Goal: Task Accomplishment & Management: Manage account settings

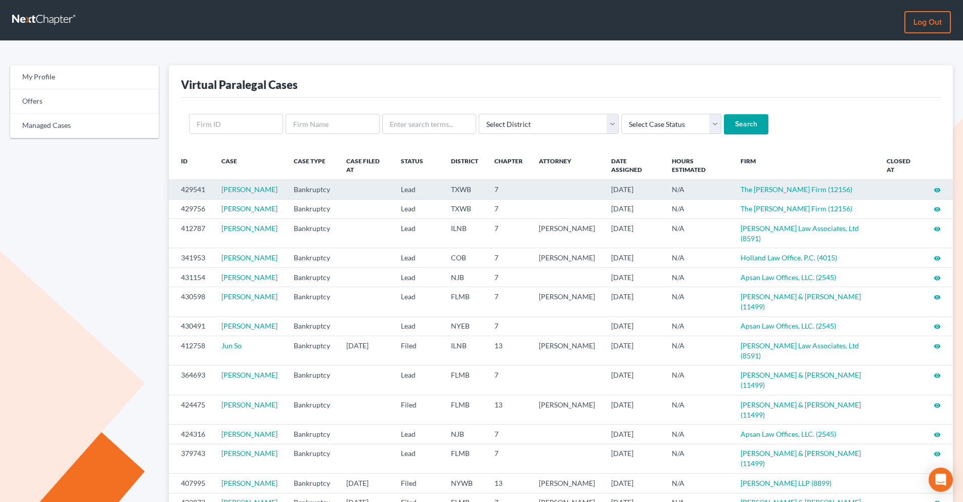
click at [768, 191] on icon "visibility" at bounding box center [937, 190] width 7 height 7
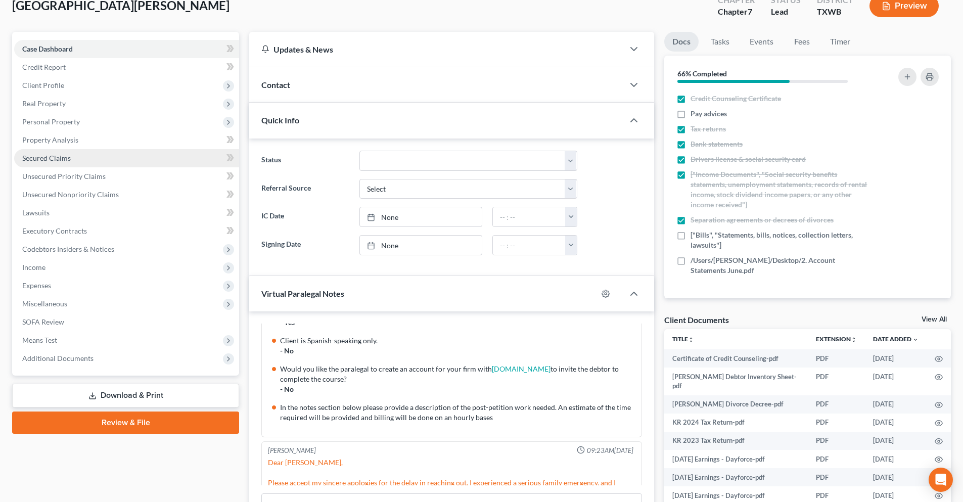
scroll to position [143, 0]
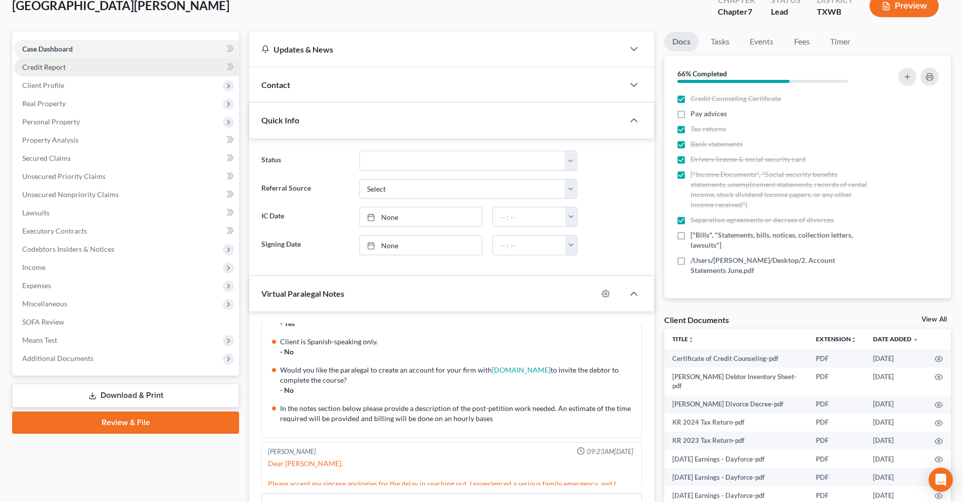
click at [43, 68] on span "Credit Report" at bounding box center [43, 67] width 43 height 9
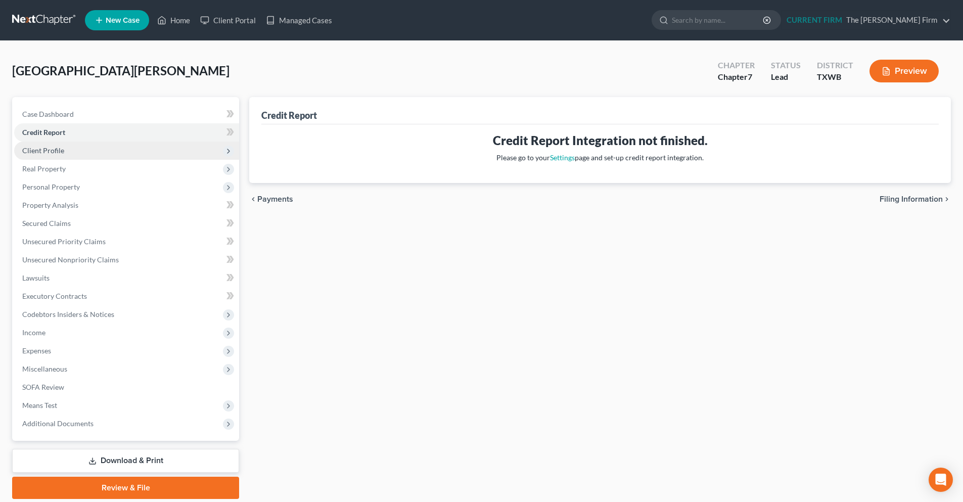
click at [61, 151] on span "Client Profile" at bounding box center [43, 150] width 42 height 9
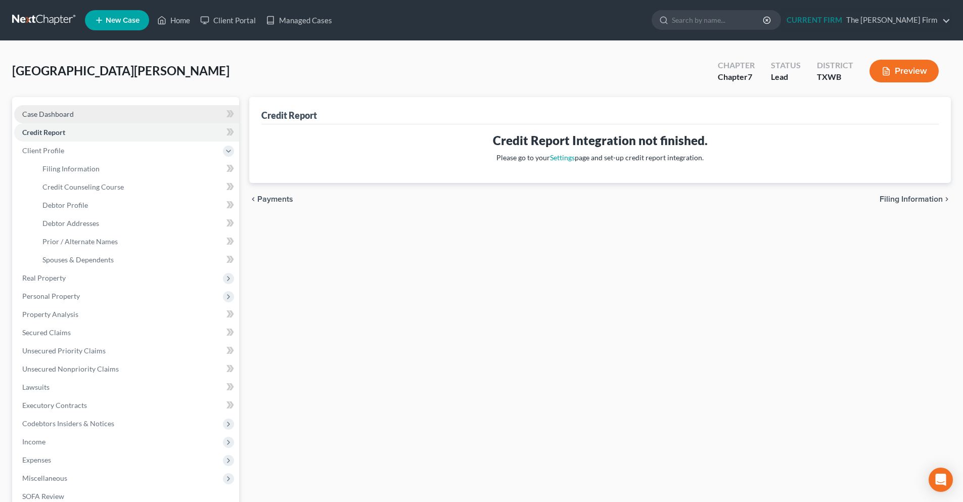
click at [105, 116] on link "Case Dashboard" at bounding box center [126, 114] width 225 height 18
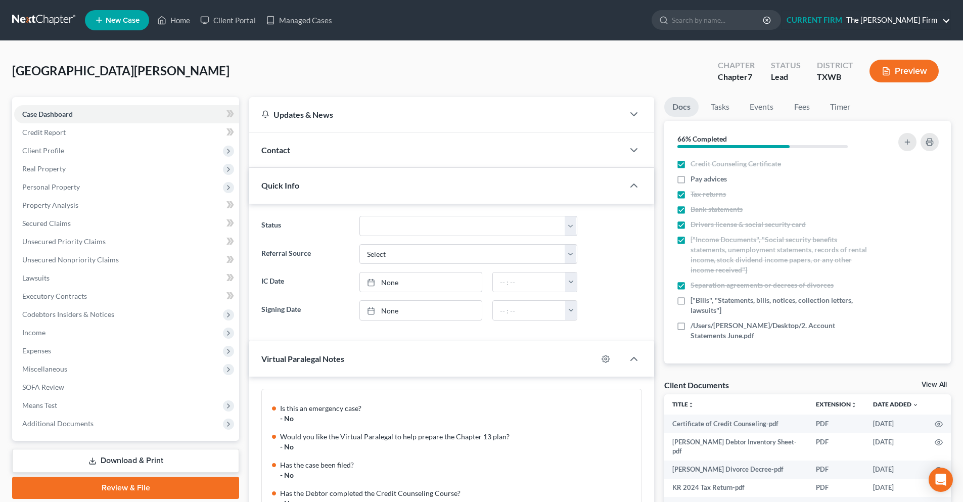
scroll to position [345, 0]
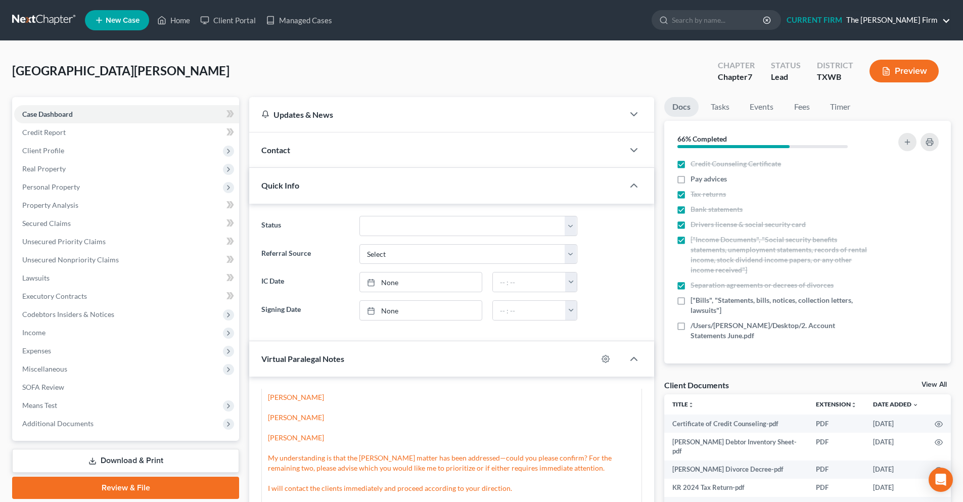
click at [950, 23] on link "CURRENT FIRM The Lott Firm" at bounding box center [866, 20] width 169 height 18
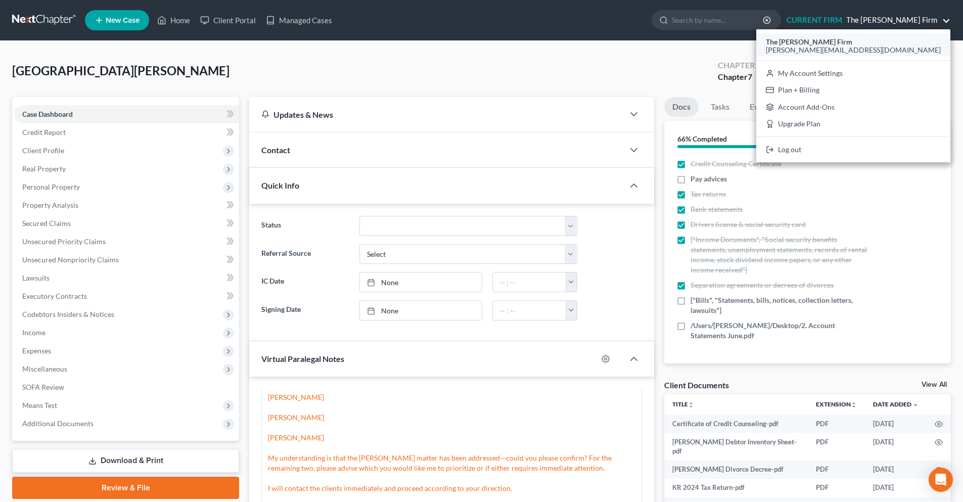
click at [896, 49] on span "[PERSON_NAME][EMAIL_ADDRESS][DOMAIN_NAME]" at bounding box center [853, 50] width 175 height 9
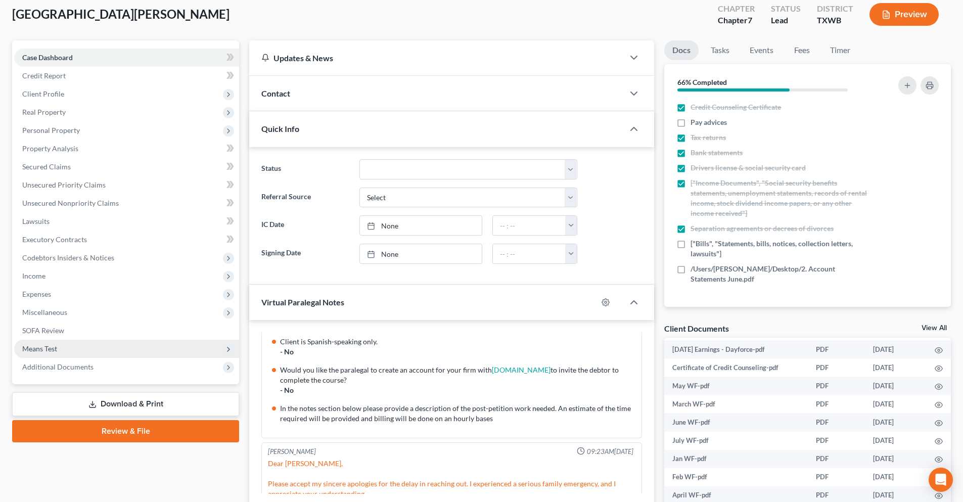
scroll to position [0, 0]
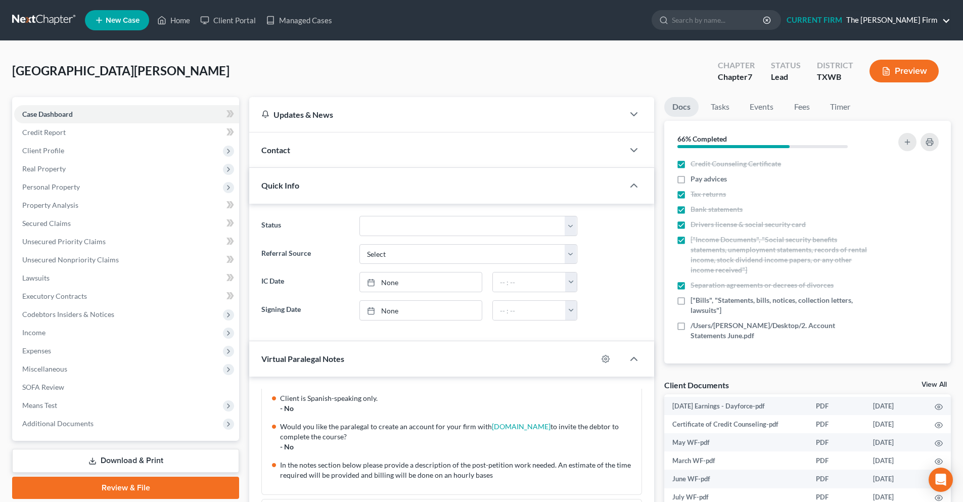
click at [937, 20] on link "CURRENT FIRM The Lott Firm" at bounding box center [866, 20] width 169 height 18
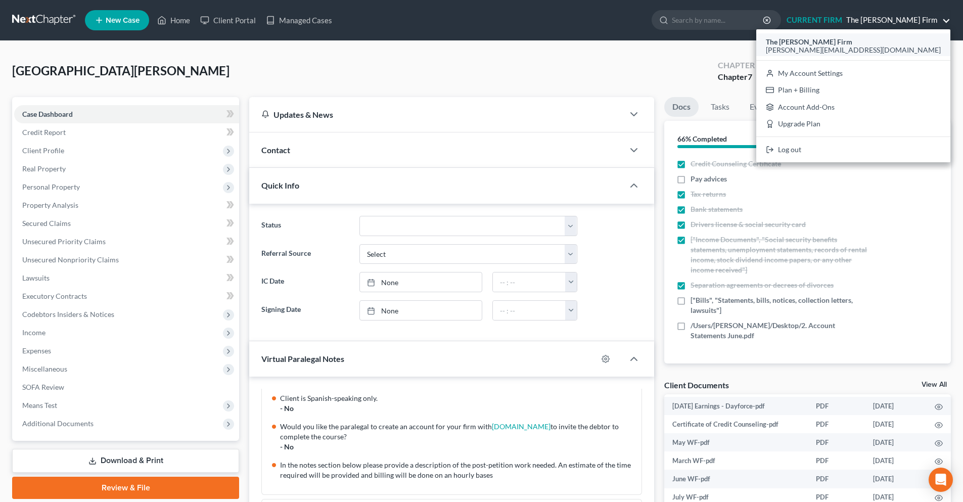
click at [876, 49] on span "[PERSON_NAME][EMAIL_ADDRESS][DOMAIN_NAME]" at bounding box center [853, 50] width 175 height 9
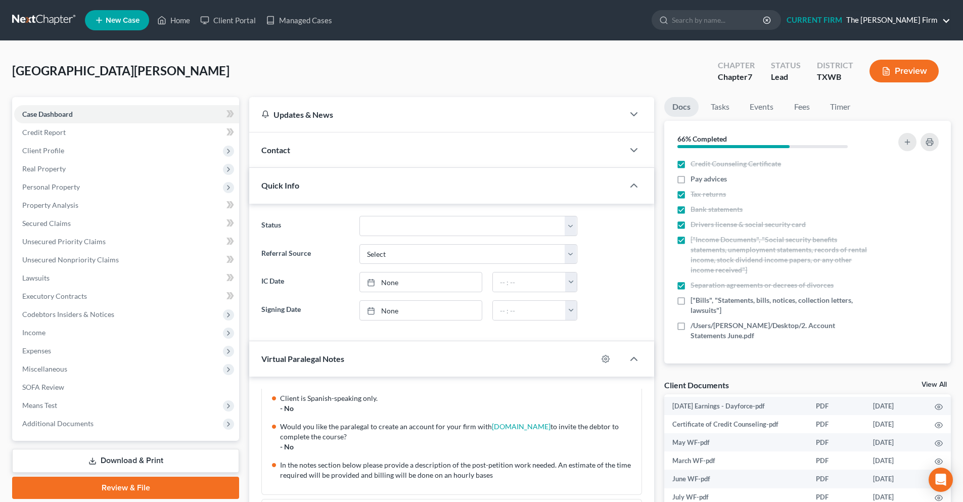
click at [945, 24] on link "CURRENT FIRM The Lott Firm" at bounding box center [866, 20] width 169 height 18
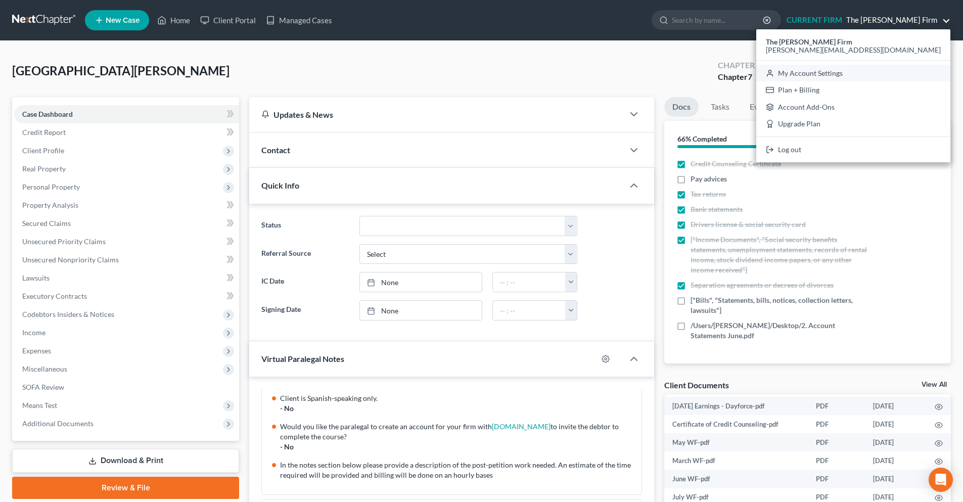
click at [898, 76] on link "My Account Settings" at bounding box center [853, 73] width 194 height 17
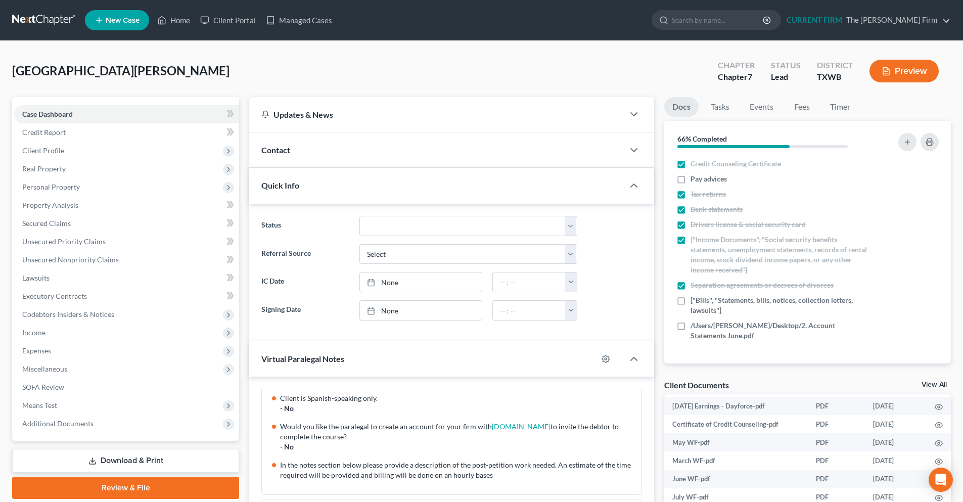
select select "24"
select select "45"
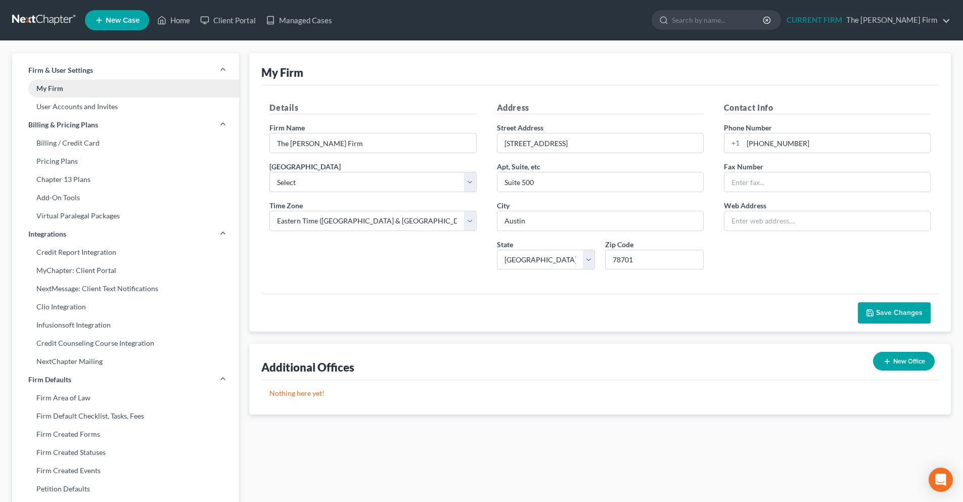
click at [50, 92] on link "My Firm" at bounding box center [125, 88] width 227 height 18
click at [175, 19] on link "Home" at bounding box center [173, 20] width 43 height 18
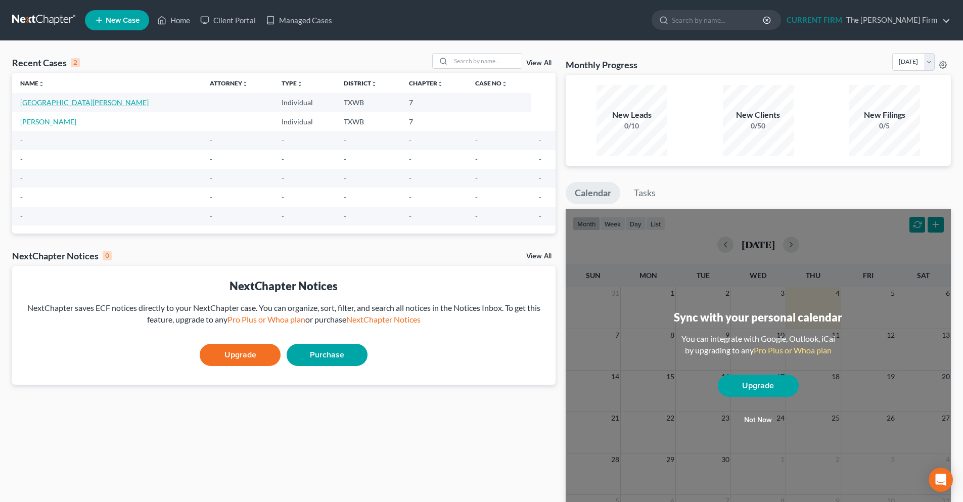
click at [57, 107] on link "Bergamo, Katherine" at bounding box center [84, 102] width 128 height 9
select select "10"
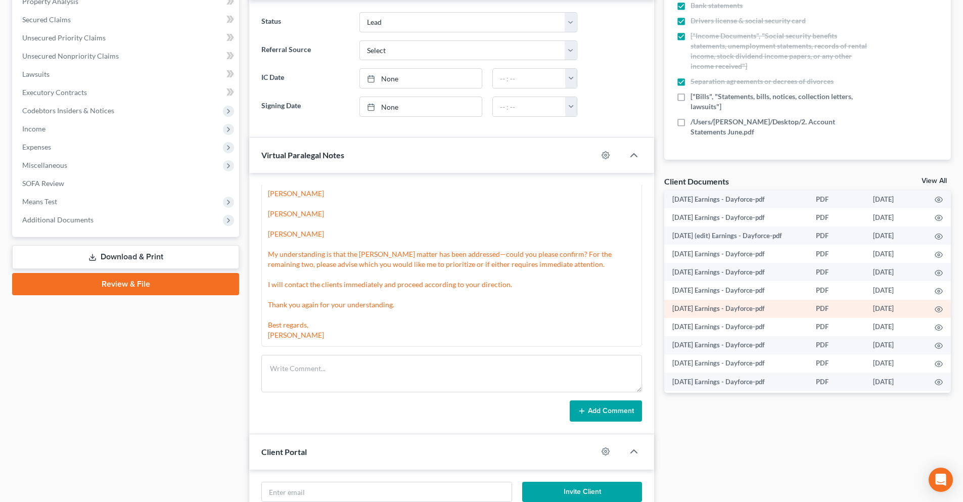
scroll to position [175, 0]
click at [931, 177] on link "View All" at bounding box center [934, 180] width 25 height 7
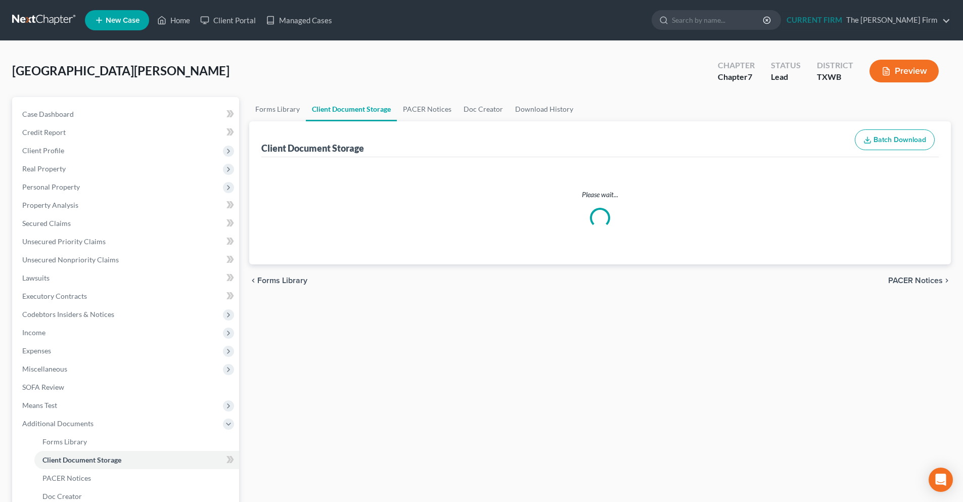
select select "0"
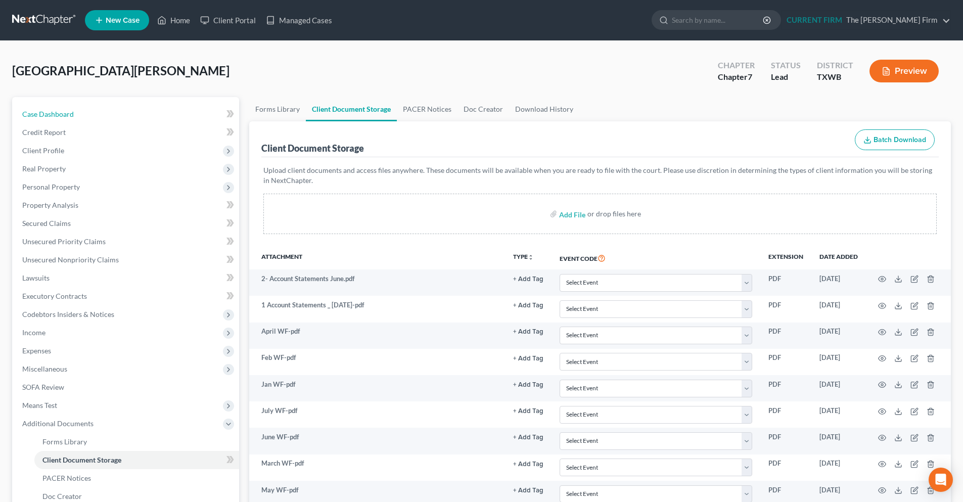
drag, startPoint x: 77, startPoint y: 112, endPoint x: 6, endPoint y: 137, distance: 75.8
click at [77, 112] on link "Case Dashboard" at bounding box center [126, 114] width 225 height 18
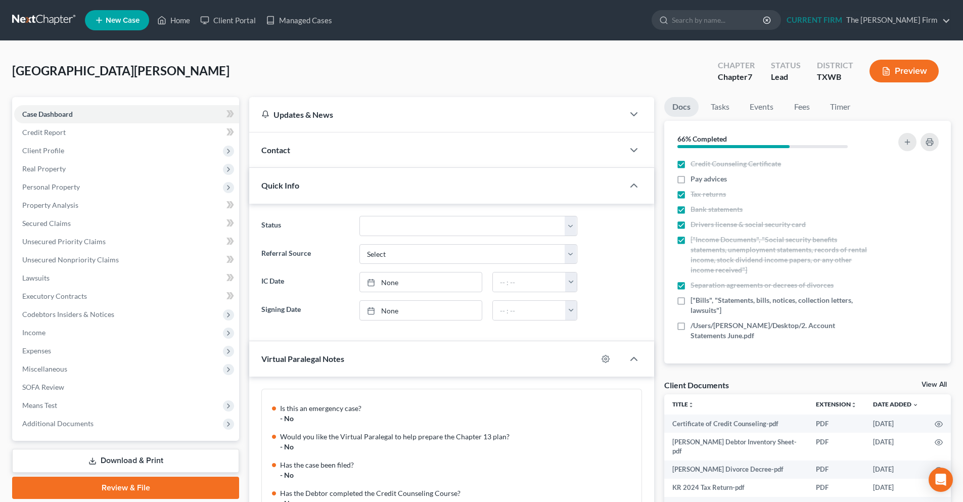
scroll to position [345, 0]
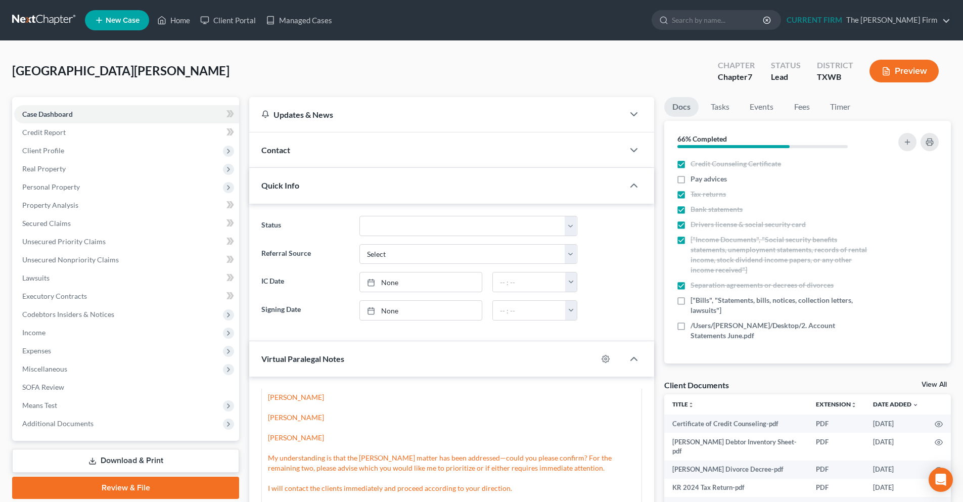
click at [35, 19] on link at bounding box center [44, 20] width 65 height 18
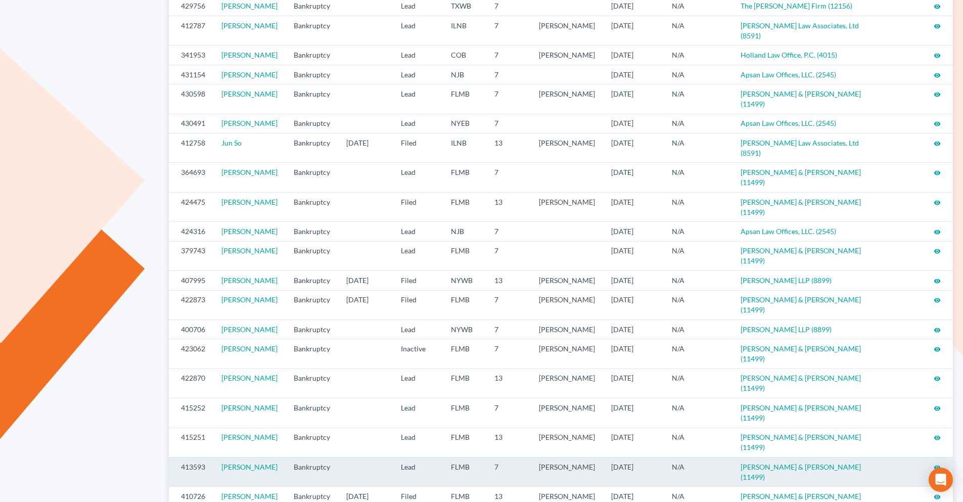
scroll to position [253, 0]
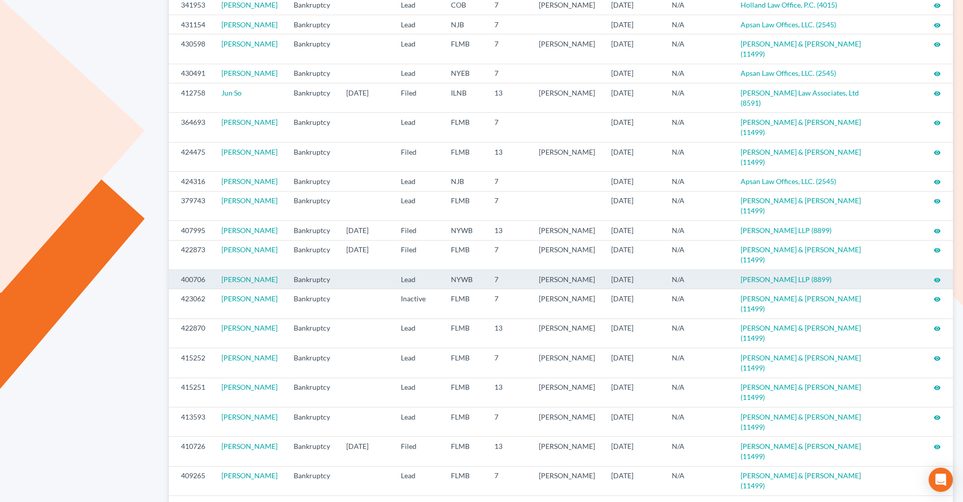
click at [935, 277] on icon "visibility" at bounding box center [937, 280] width 7 height 7
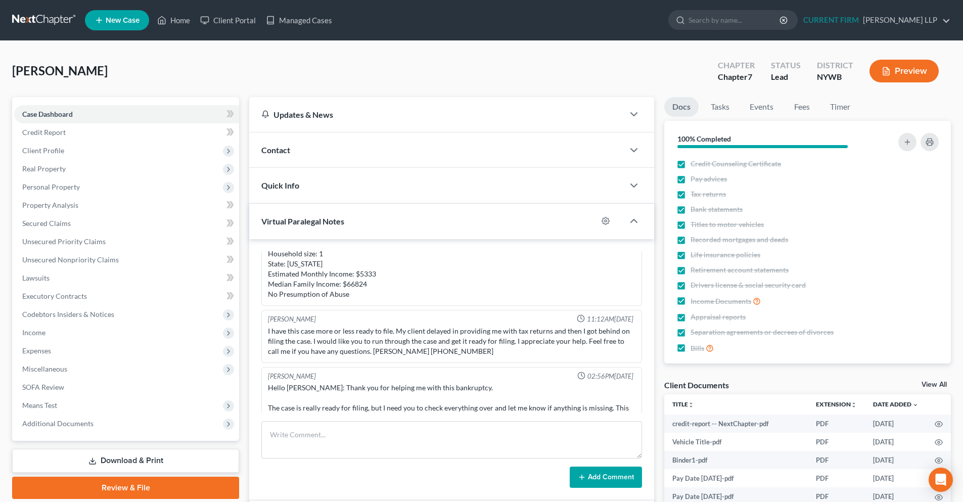
scroll to position [277, 0]
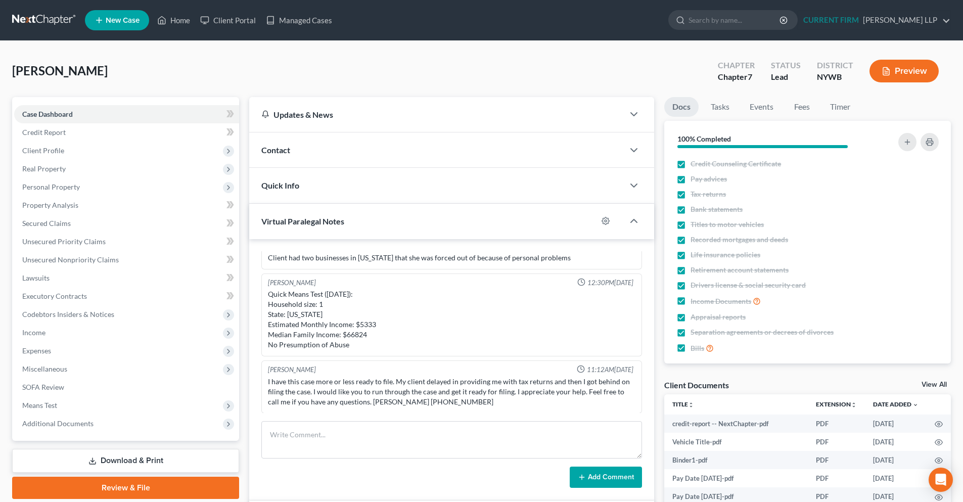
click at [38, 23] on link at bounding box center [44, 20] width 65 height 18
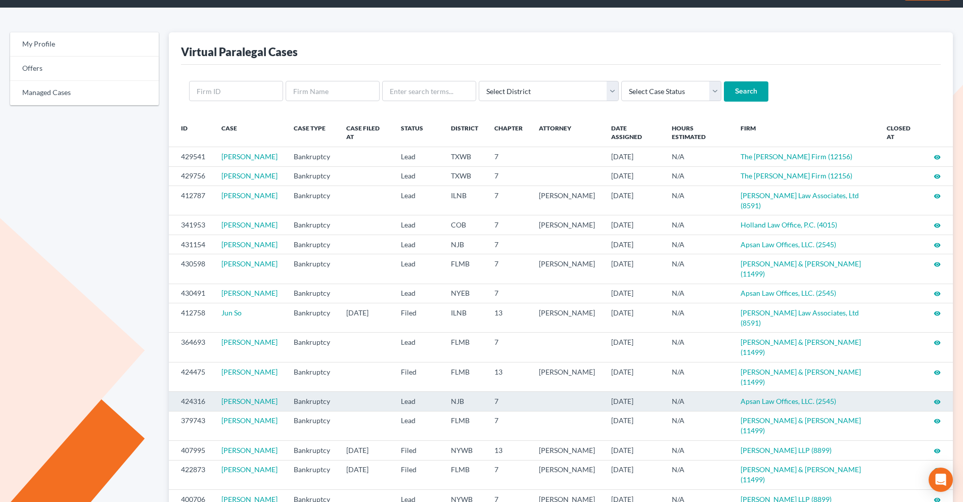
scroll to position [51, 0]
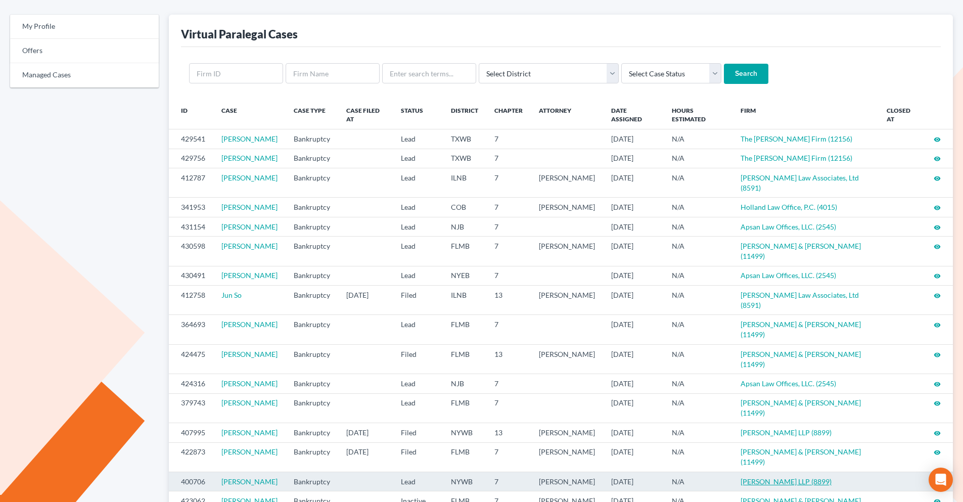
click at [827, 477] on link "[PERSON_NAME] LLP (8899)" at bounding box center [786, 481] width 91 height 9
